Goal: Check status: Check status

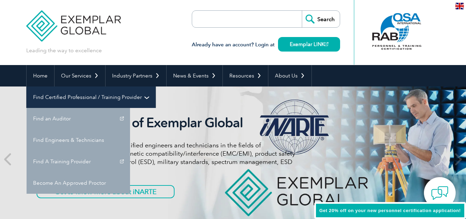
click at [156, 86] on link "Find Certified Professional / Training Provider" at bounding box center [91, 96] width 129 height 21
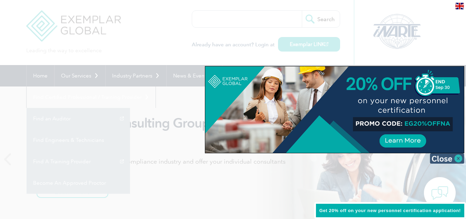
click at [458, 158] on img at bounding box center [447, 158] width 35 height 10
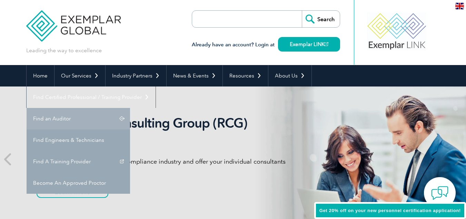
click at [130, 108] on link "Find an Auditor" at bounding box center [79, 118] width 104 height 21
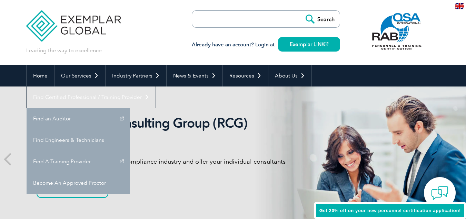
click at [241, 21] on input "search" at bounding box center [232, 19] width 72 height 17
paste input "2312010223060101"
type input "2312010223060101"
click at [302, 11] on input "Search" at bounding box center [321, 19] width 38 height 17
